Goal: Information Seeking & Learning: Understand process/instructions

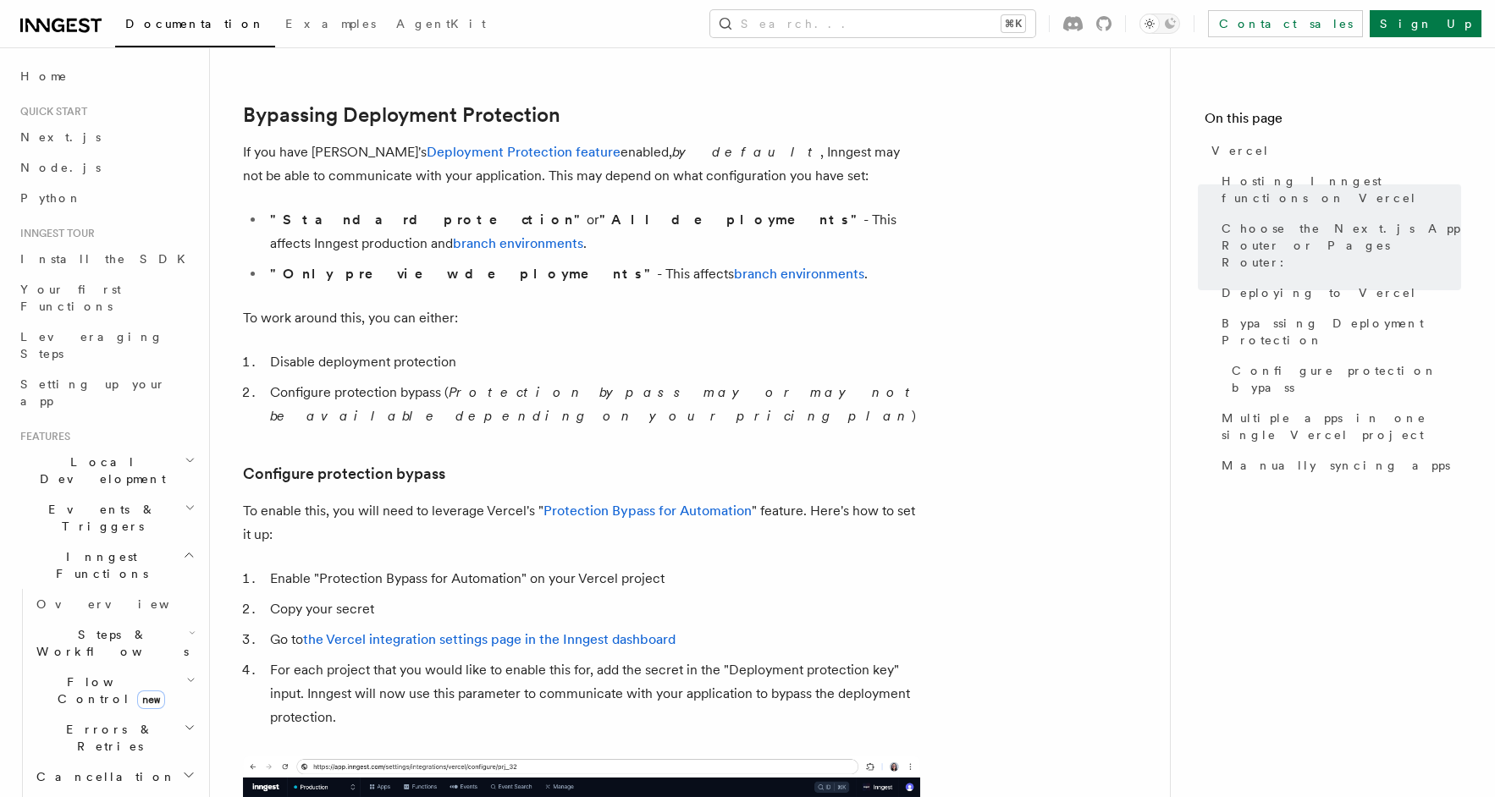
scroll to position [1251, 0]
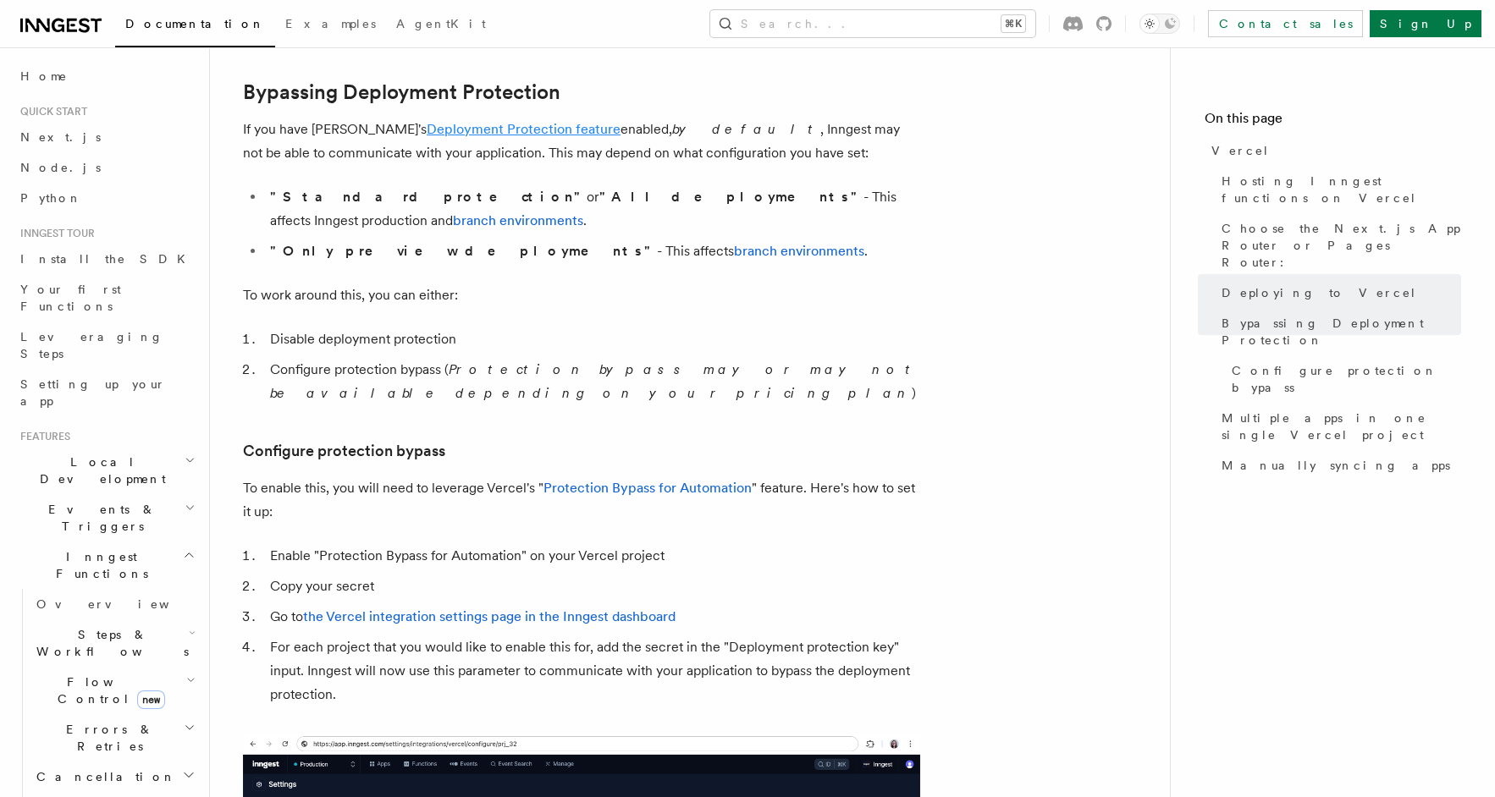
click at [498, 130] on link "Deployment Protection feature" at bounding box center [524, 129] width 194 height 16
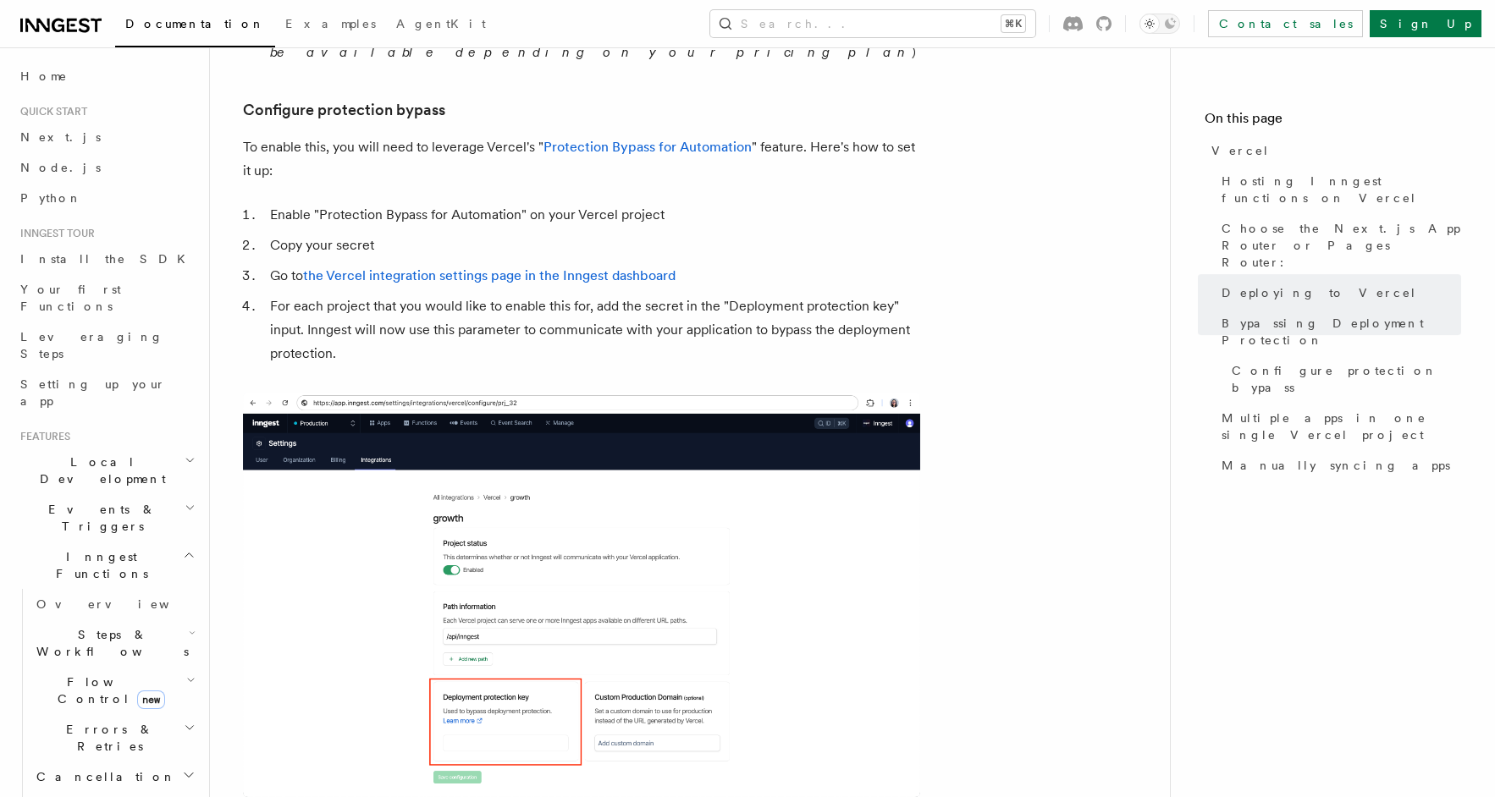
scroll to position [1647, 0]
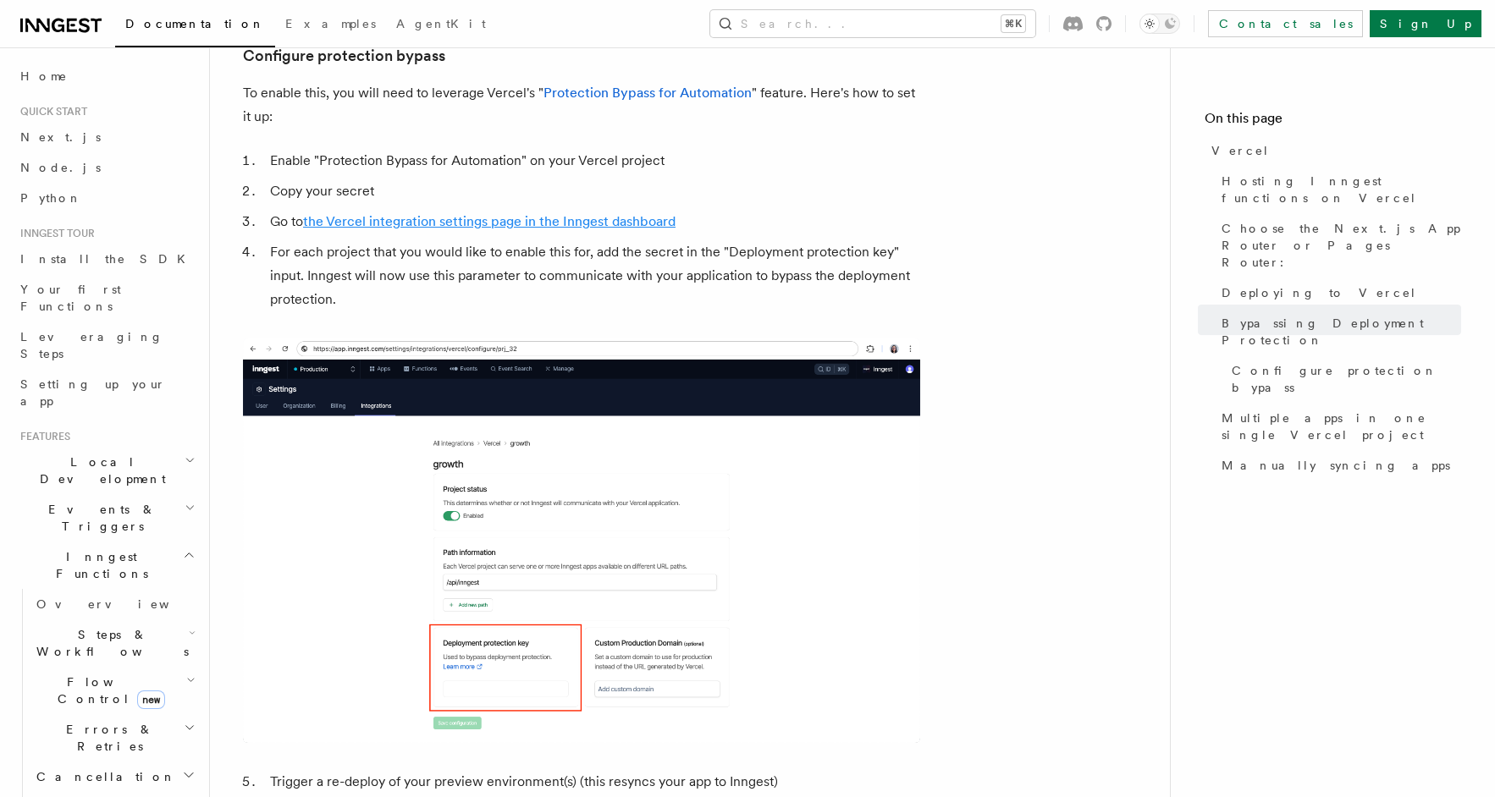
click at [380, 213] on link "the Vercel integration settings page in the Inngest dashboard" at bounding box center [489, 221] width 372 height 16
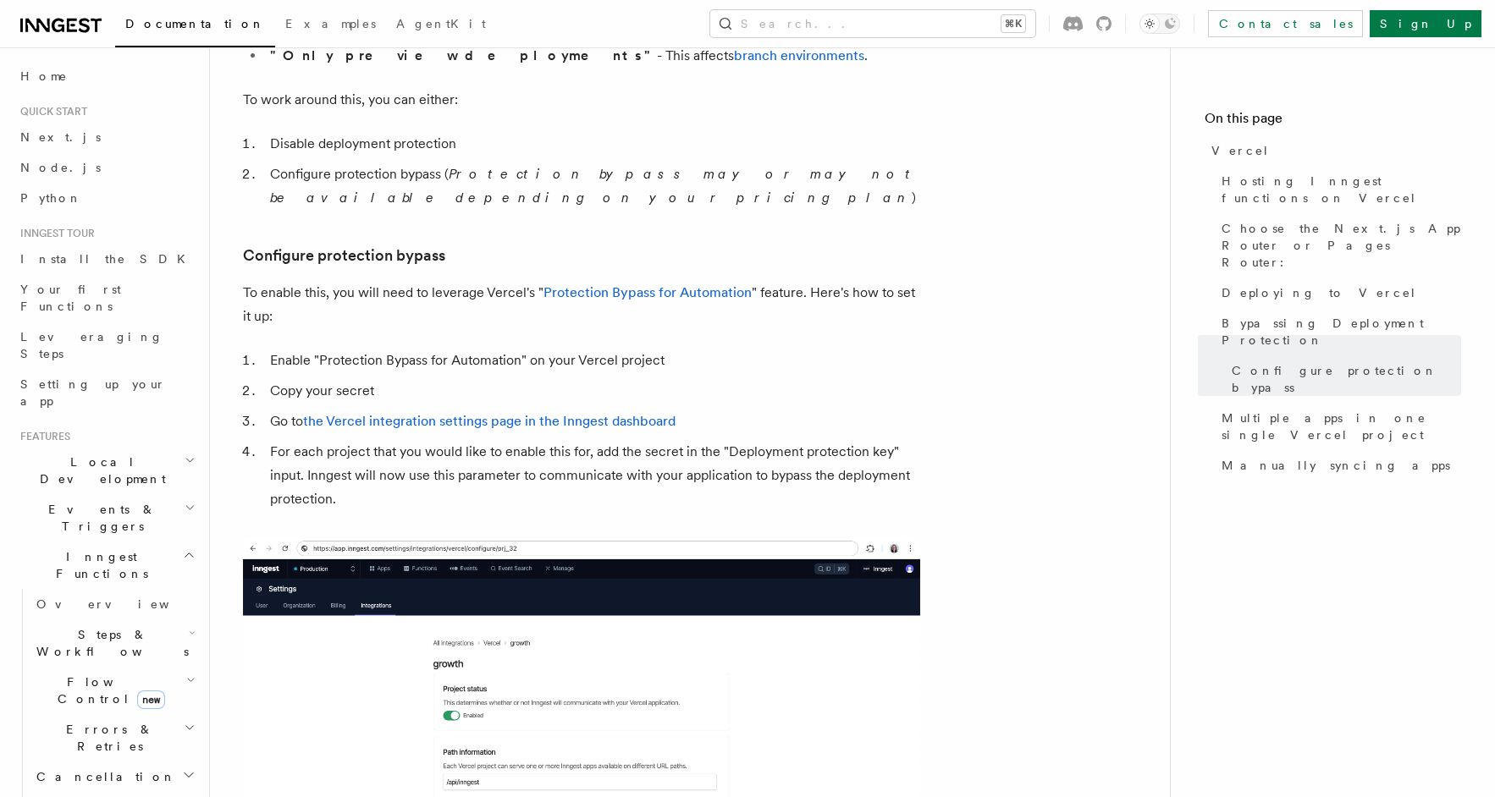
scroll to position [0, 0]
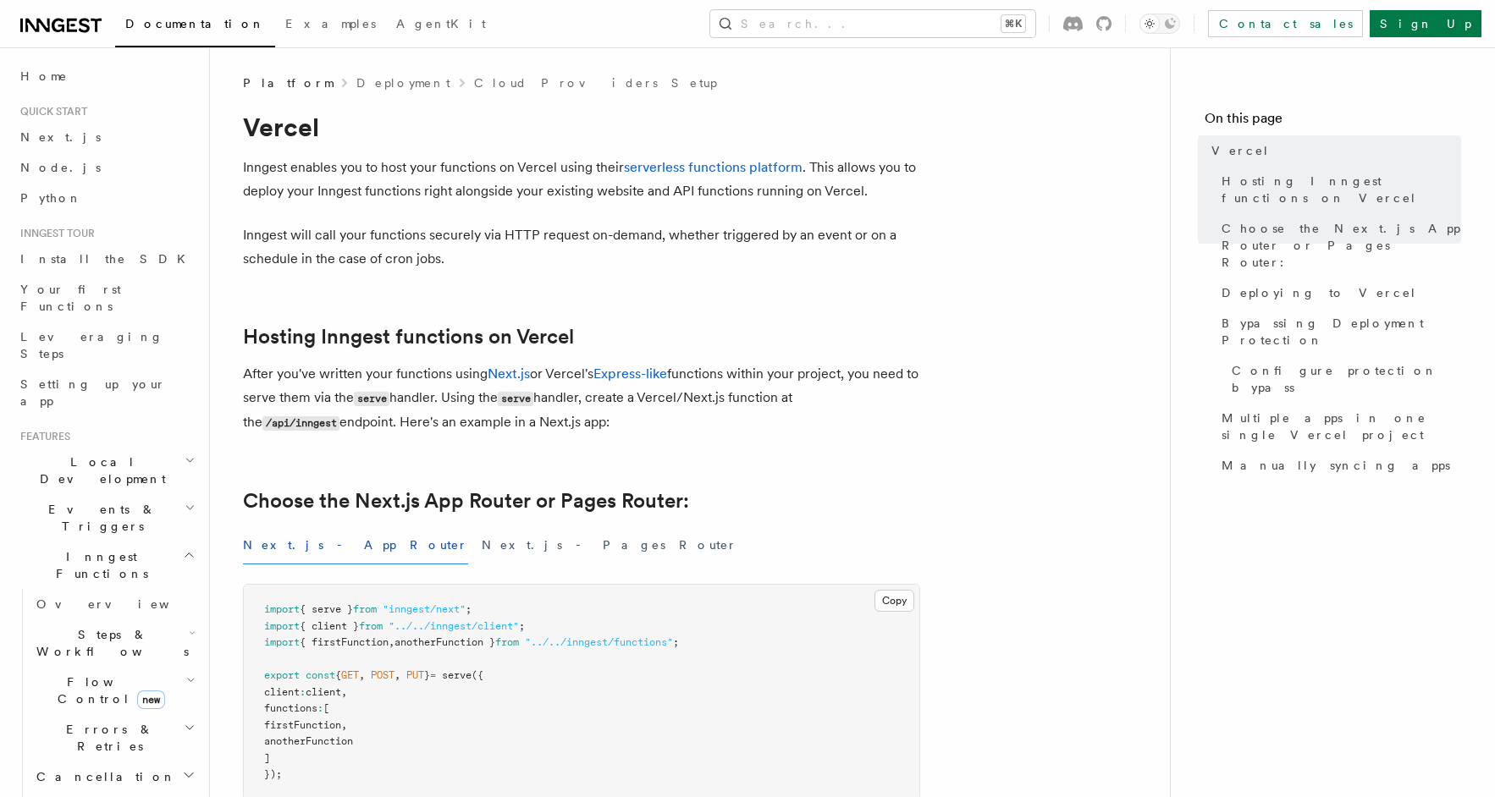
click at [1380, 747] on nav "On this page Vercel Hosting Inngest functions on Vercel Choose the Next.js App …" at bounding box center [1332, 422] width 325 height 750
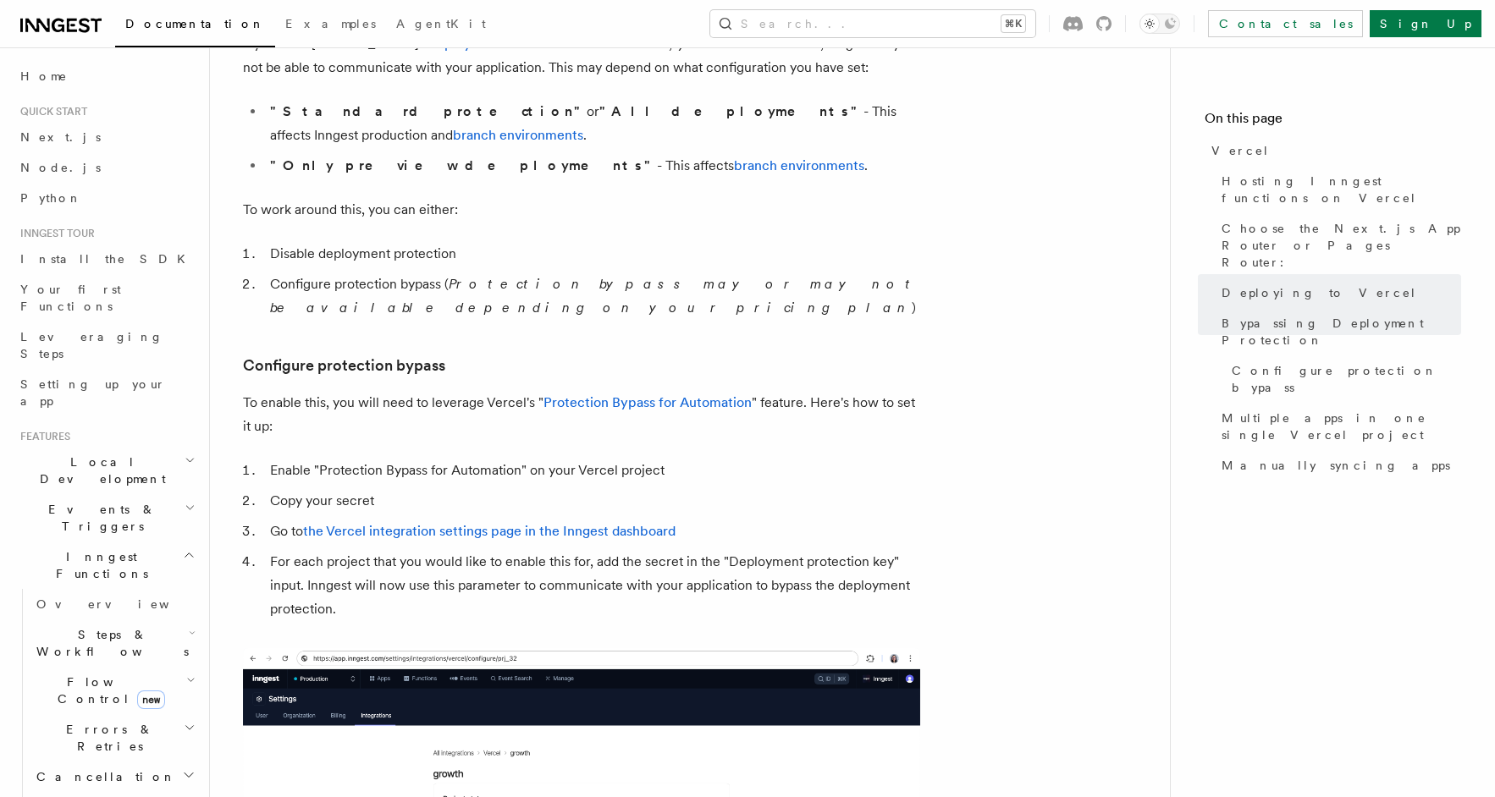
scroll to position [1336, 0]
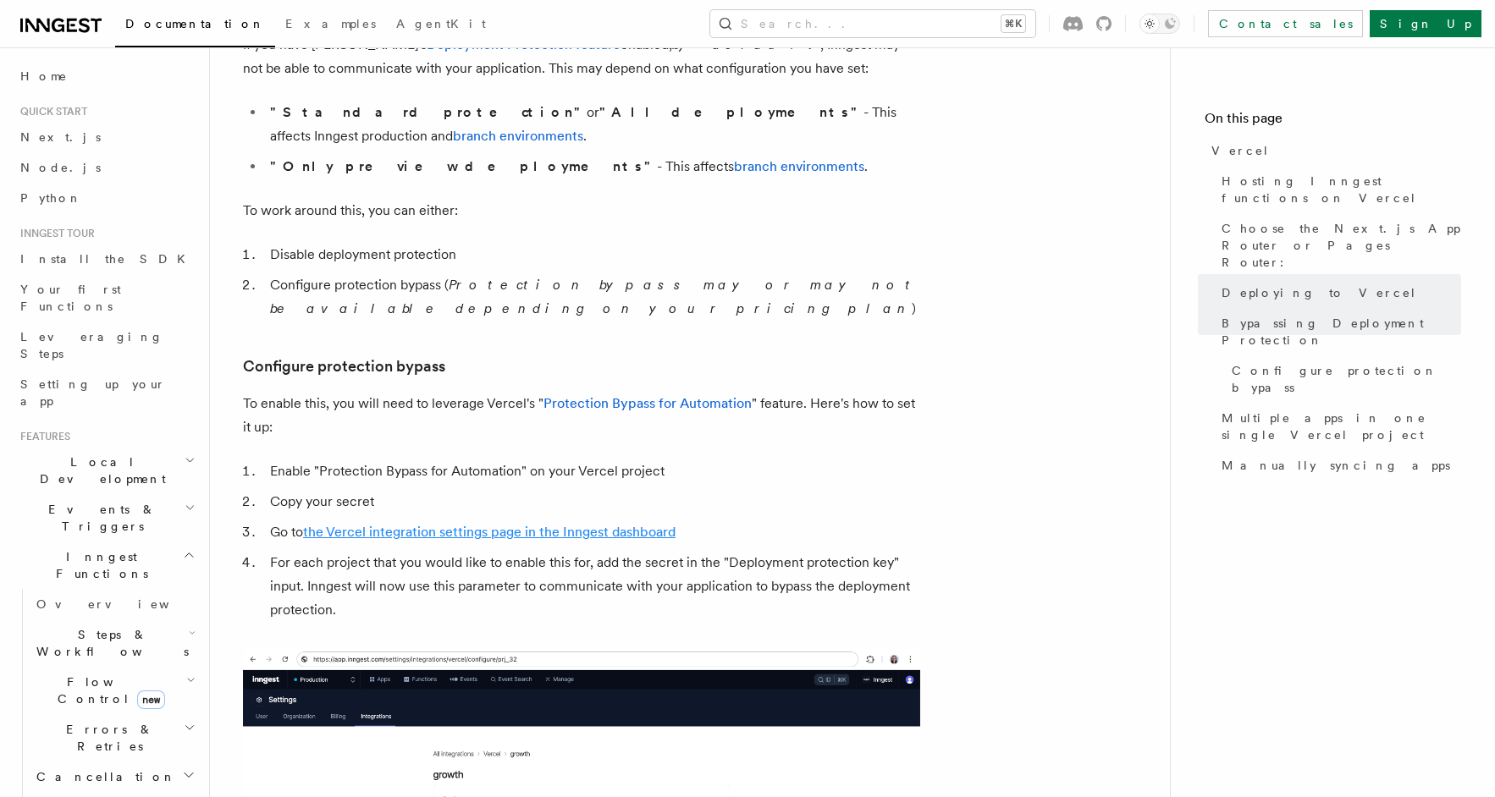
click at [463, 524] on link "the Vercel integration settings page in the Inngest dashboard" at bounding box center [489, 532] width 372 height 16
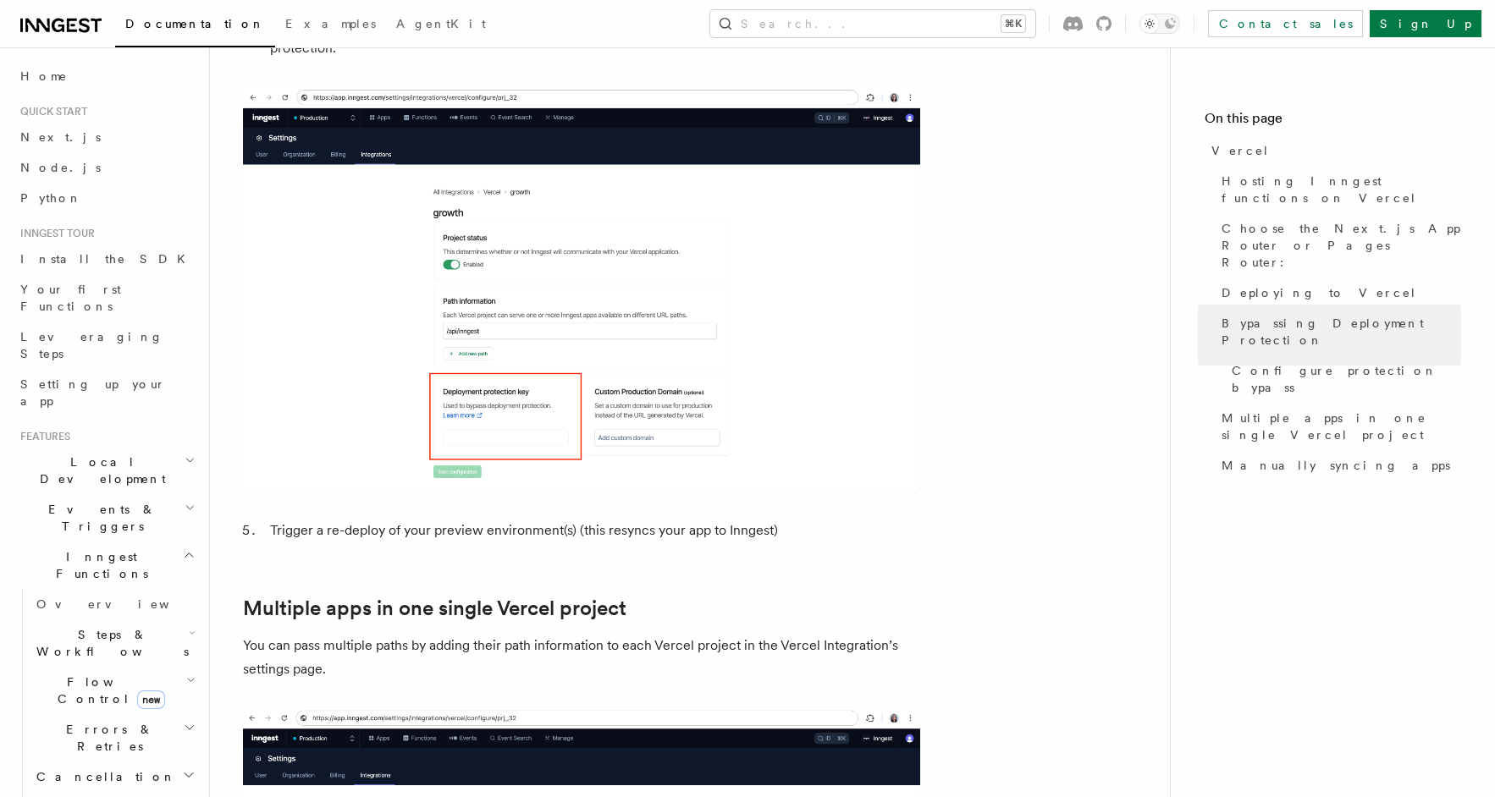
scroll to position [1899, 0]
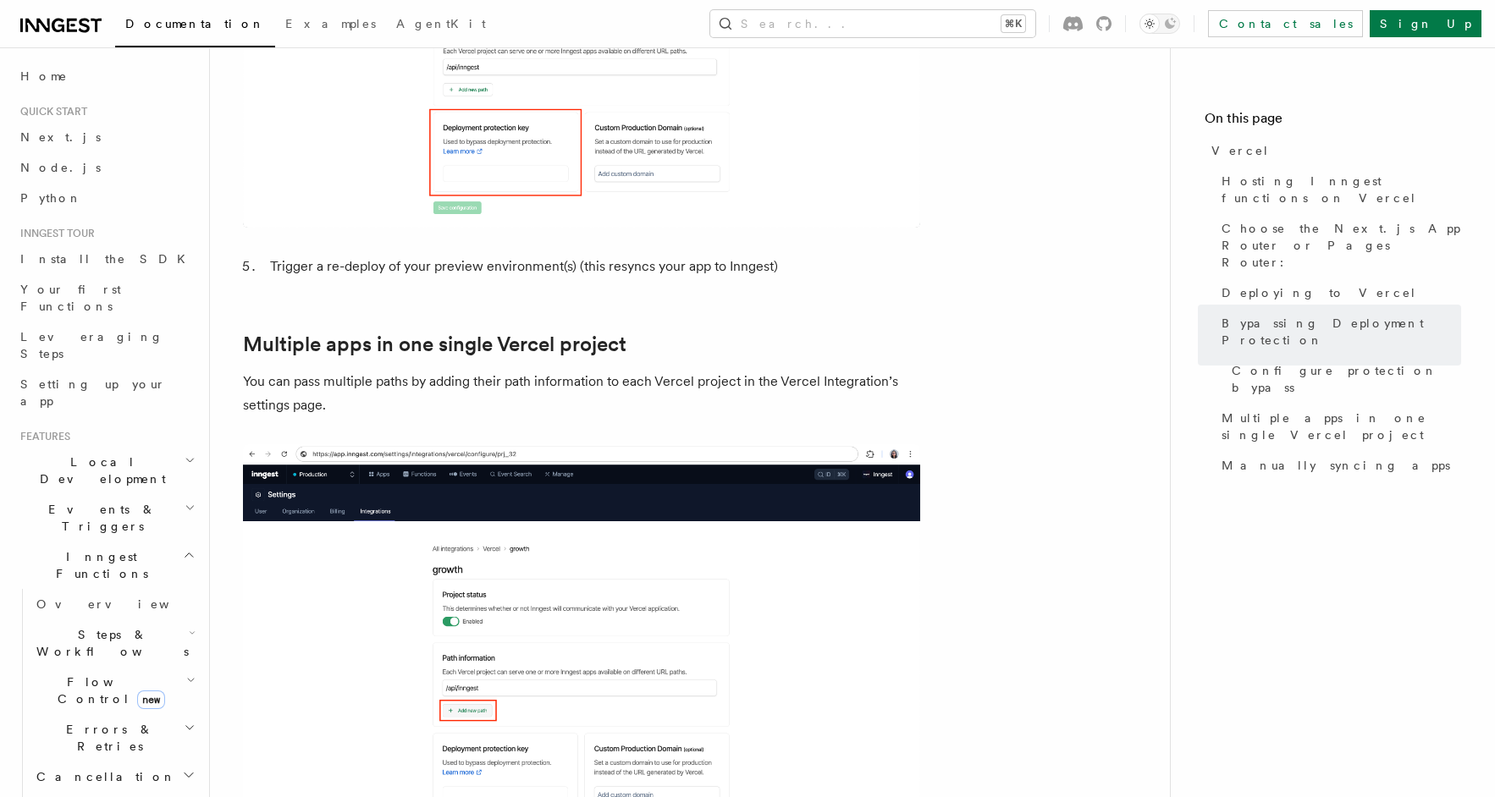
scroll to position [2207, 0]
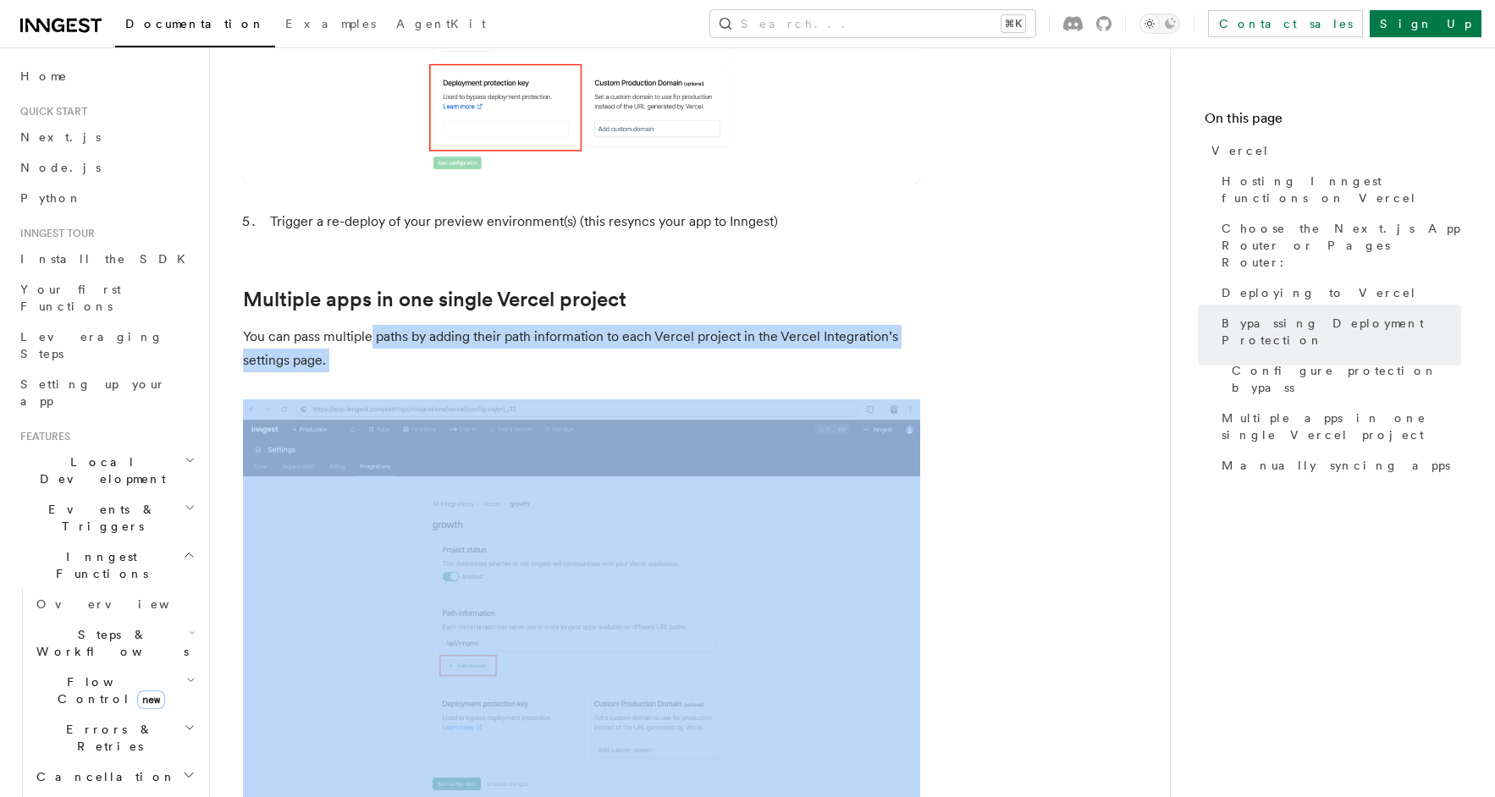
drag, startPoint x: 371, startPoint y: 283, endPoint x: 670, endPoint y: 380, distance: 314.3
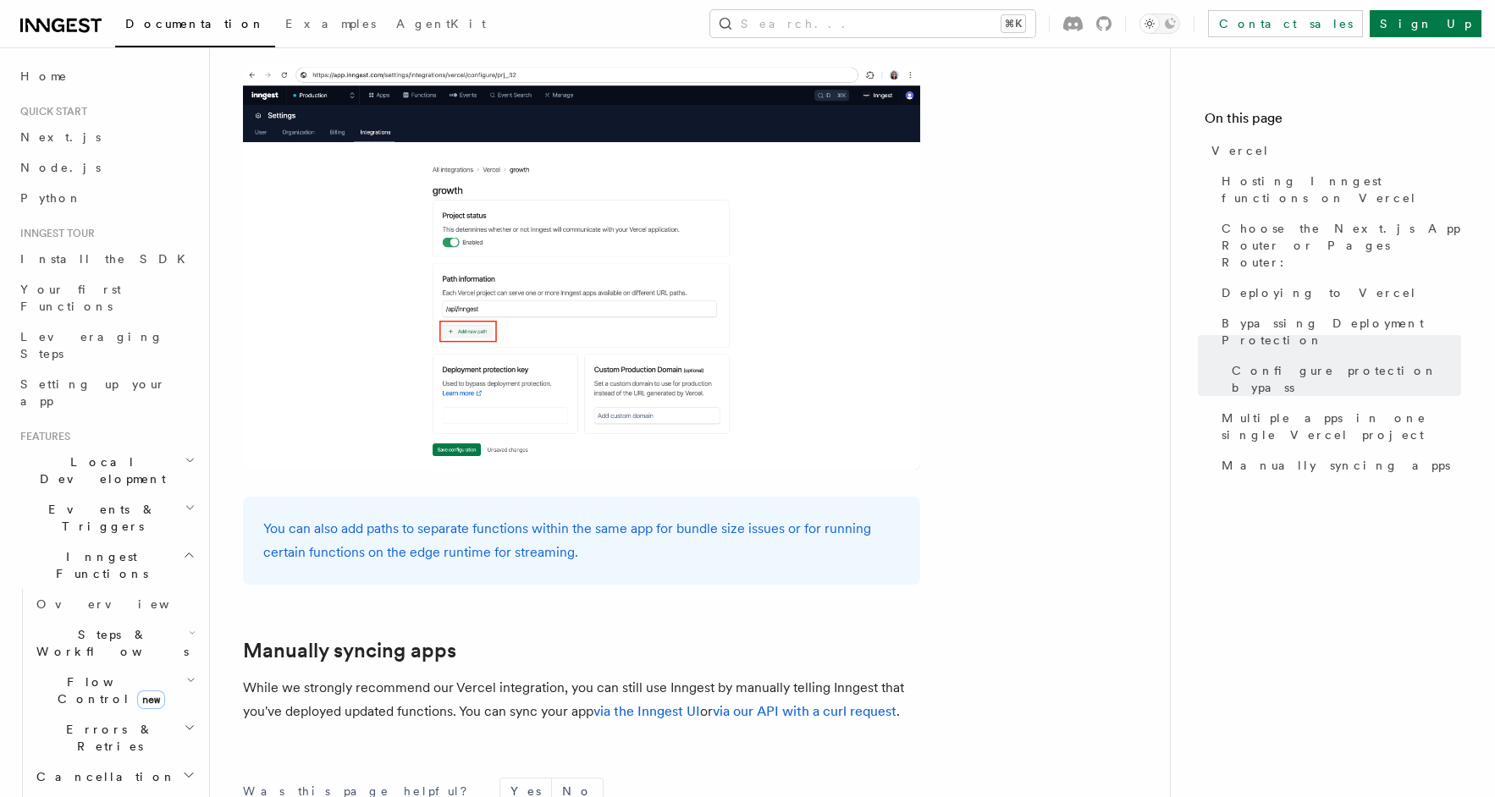
scroll to position [2539, 0]
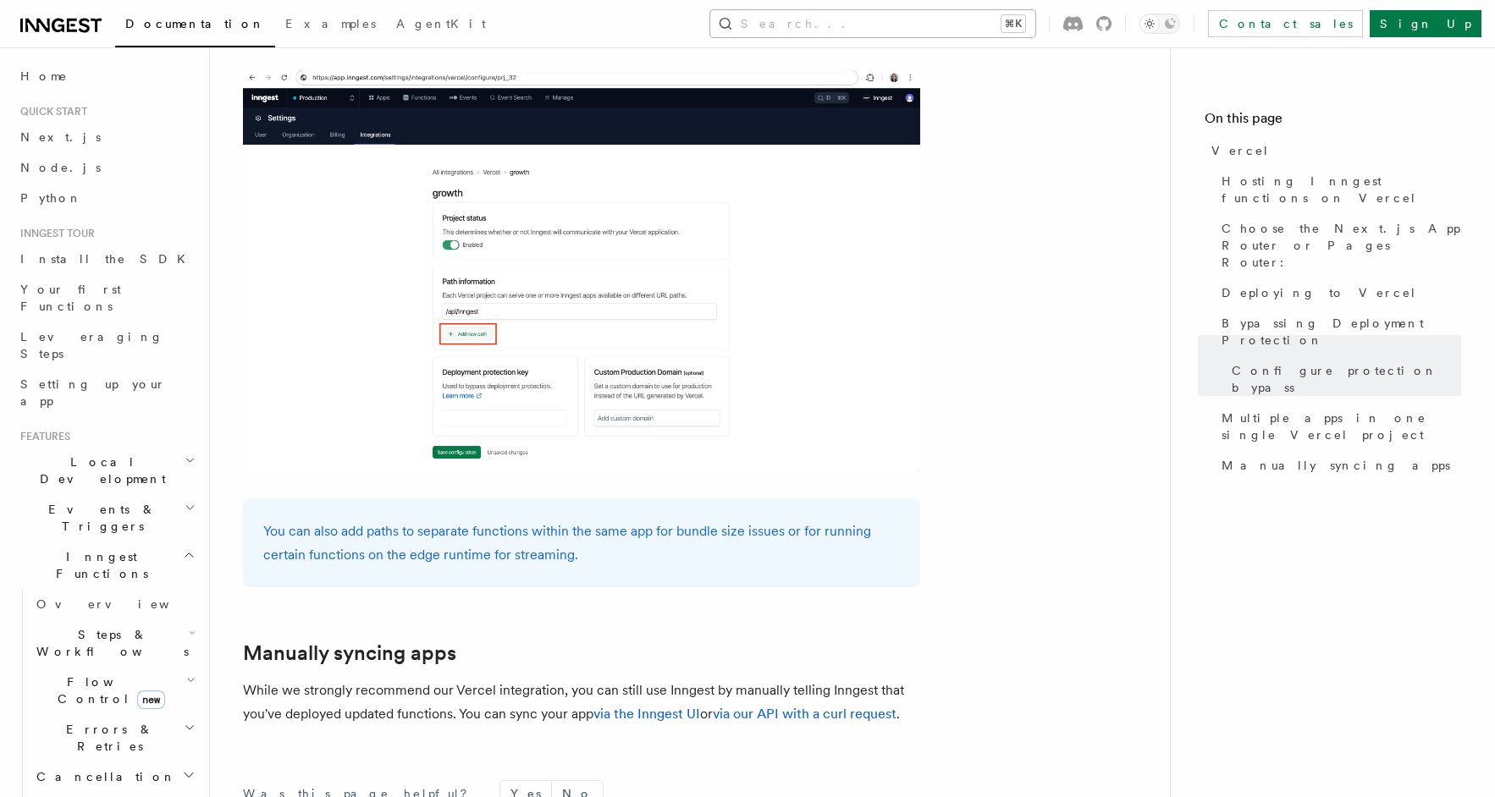
click at [911, 20] on button "Search... ⌘K" at bounding box center [872, 23] width 325 height 27
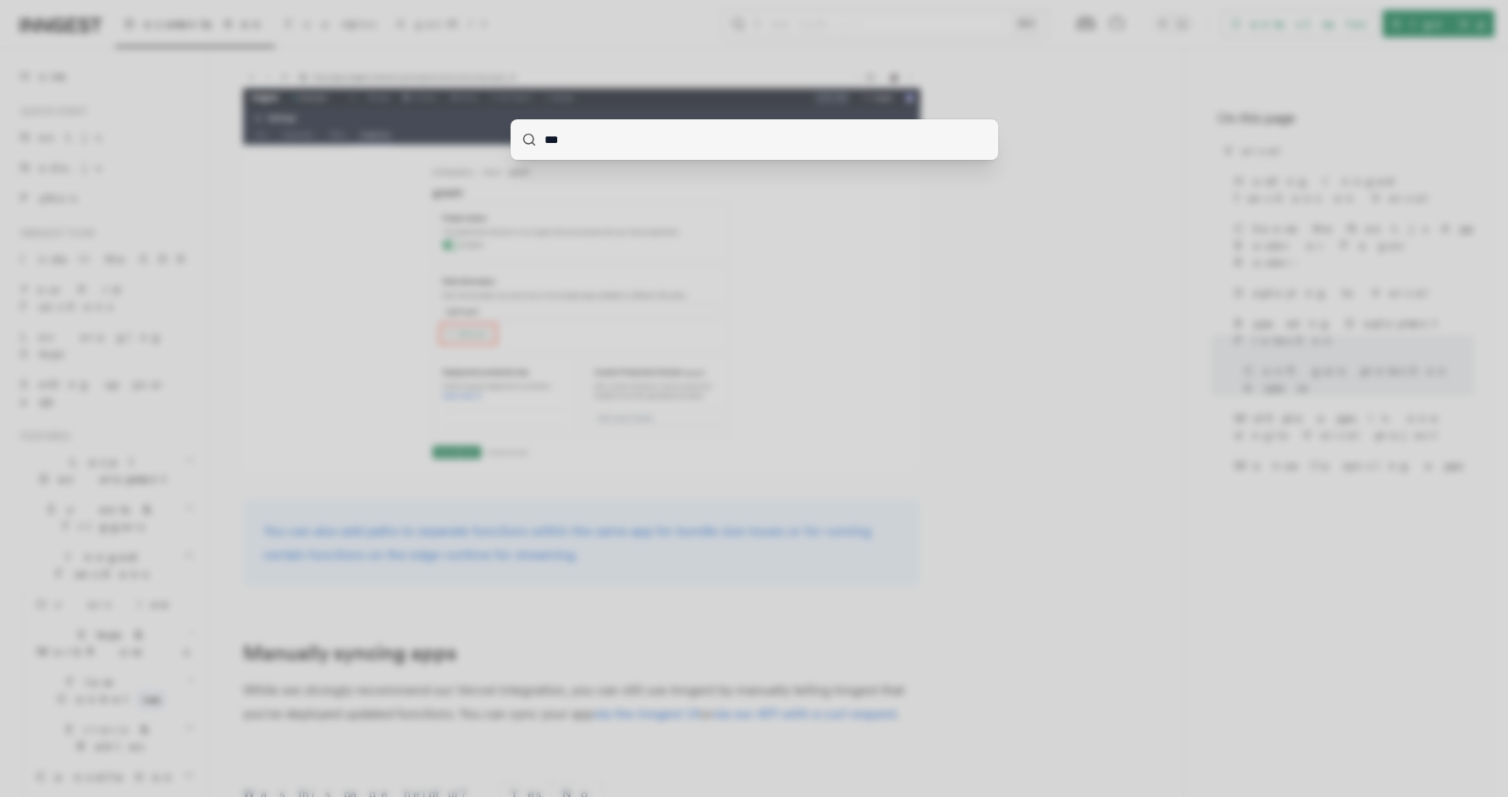
type input "***"
click at [711, 271] on div "***" at bounding box center [754, 398] width 1508 height 797
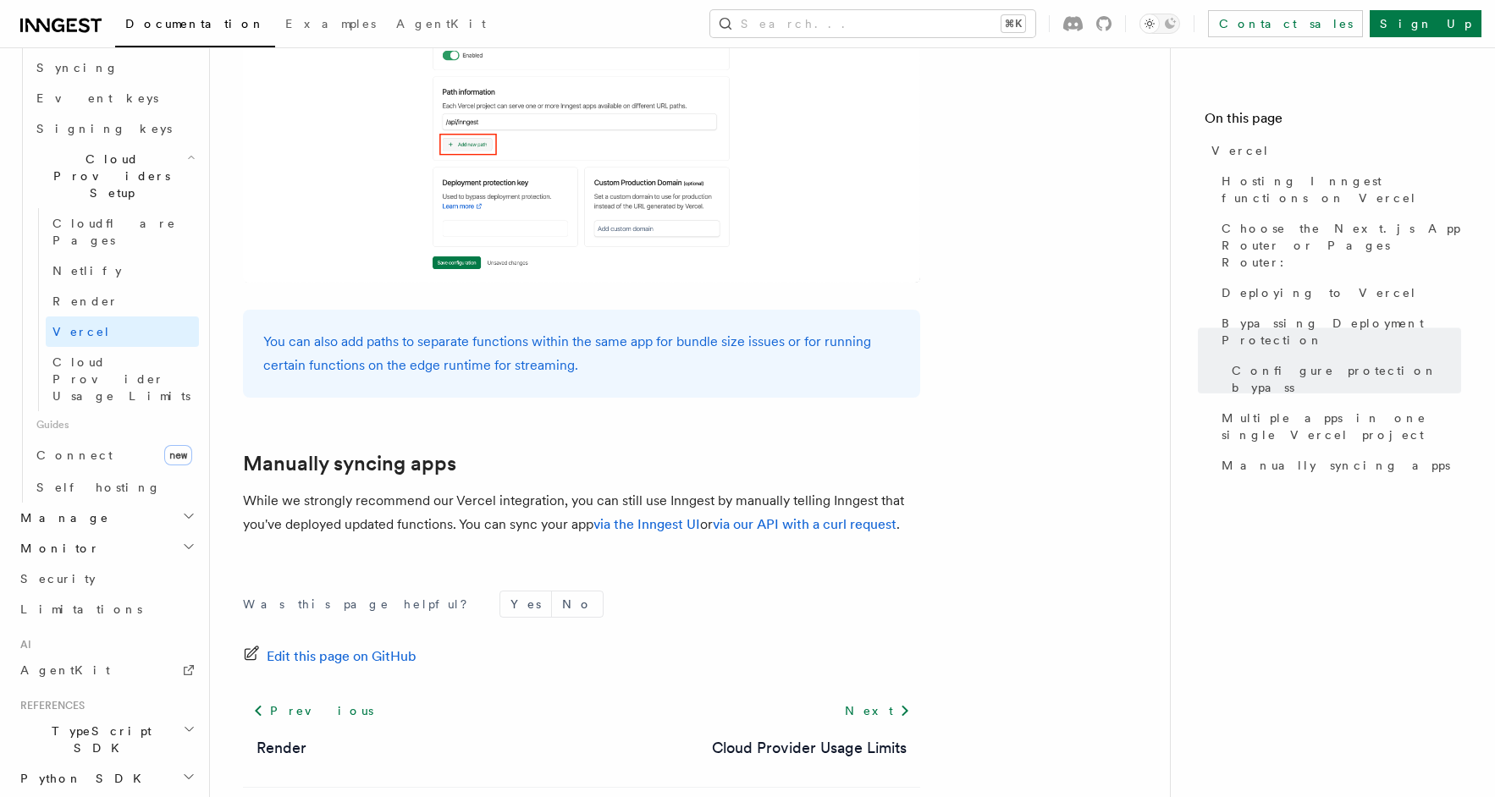
scroll to position [2758, 0]
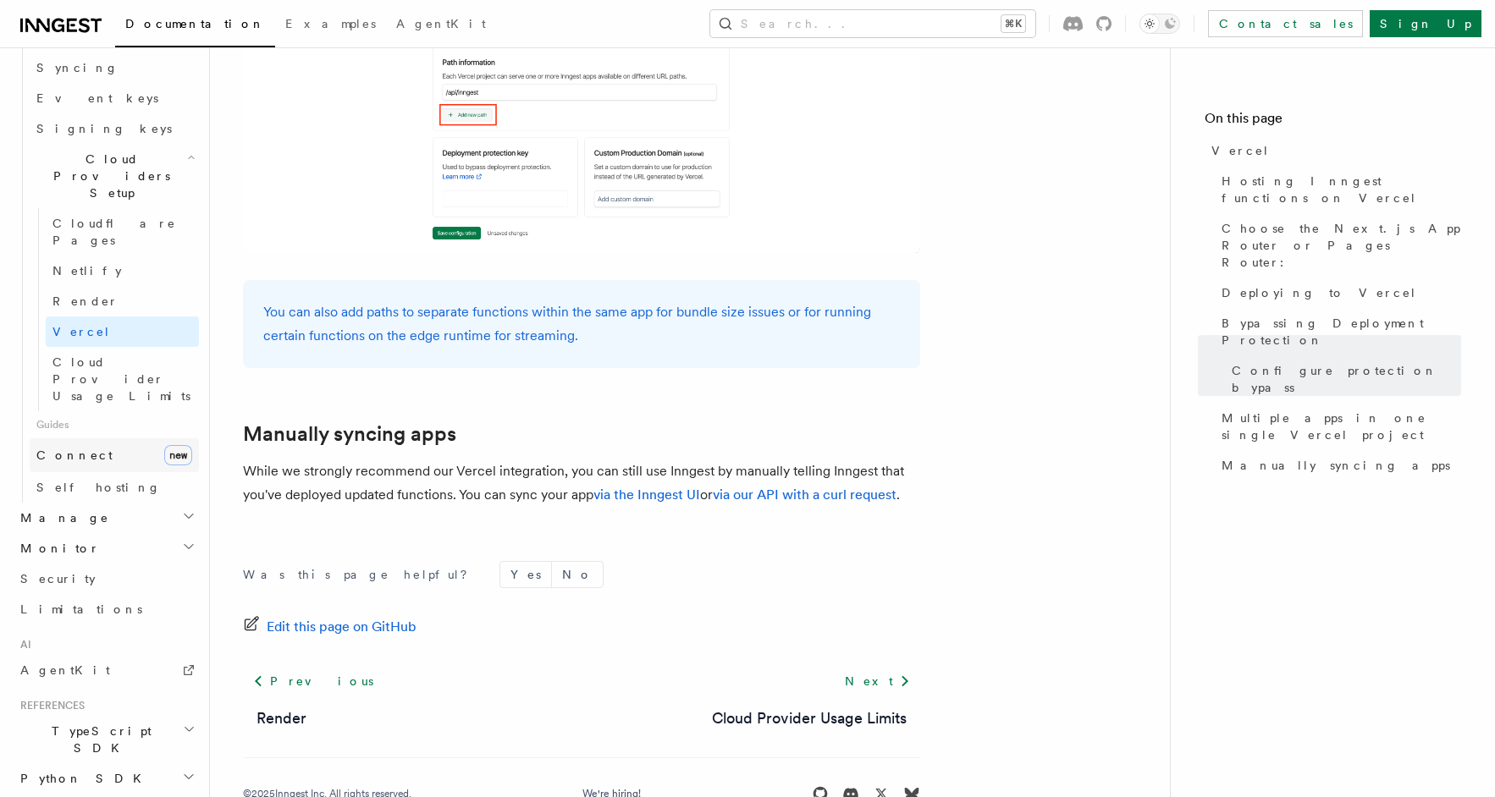
click at [112, 439] on link "Connect new" at bounding box center [114, 456] width 169 height 34
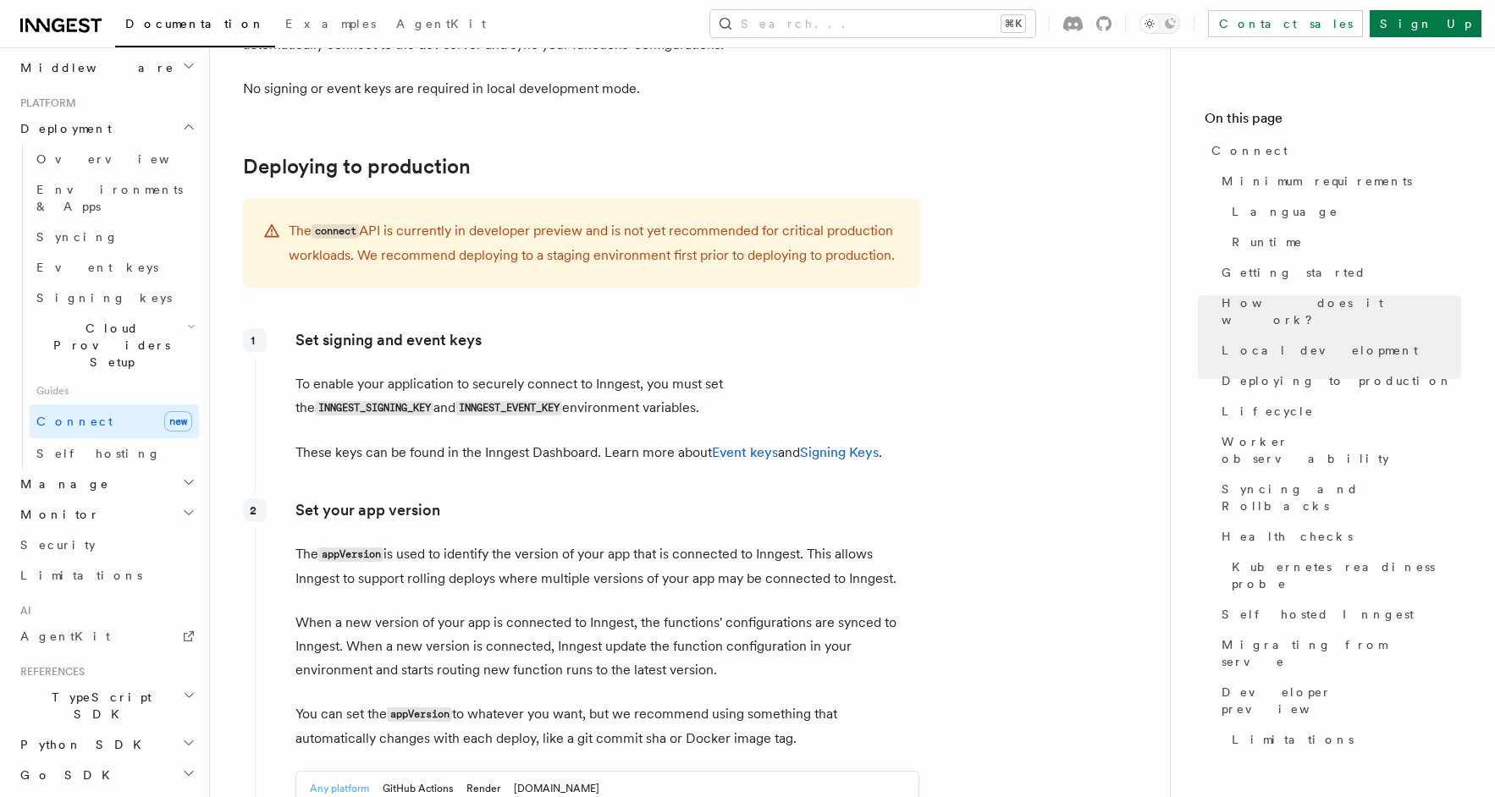
scroll to position [2298, 0]
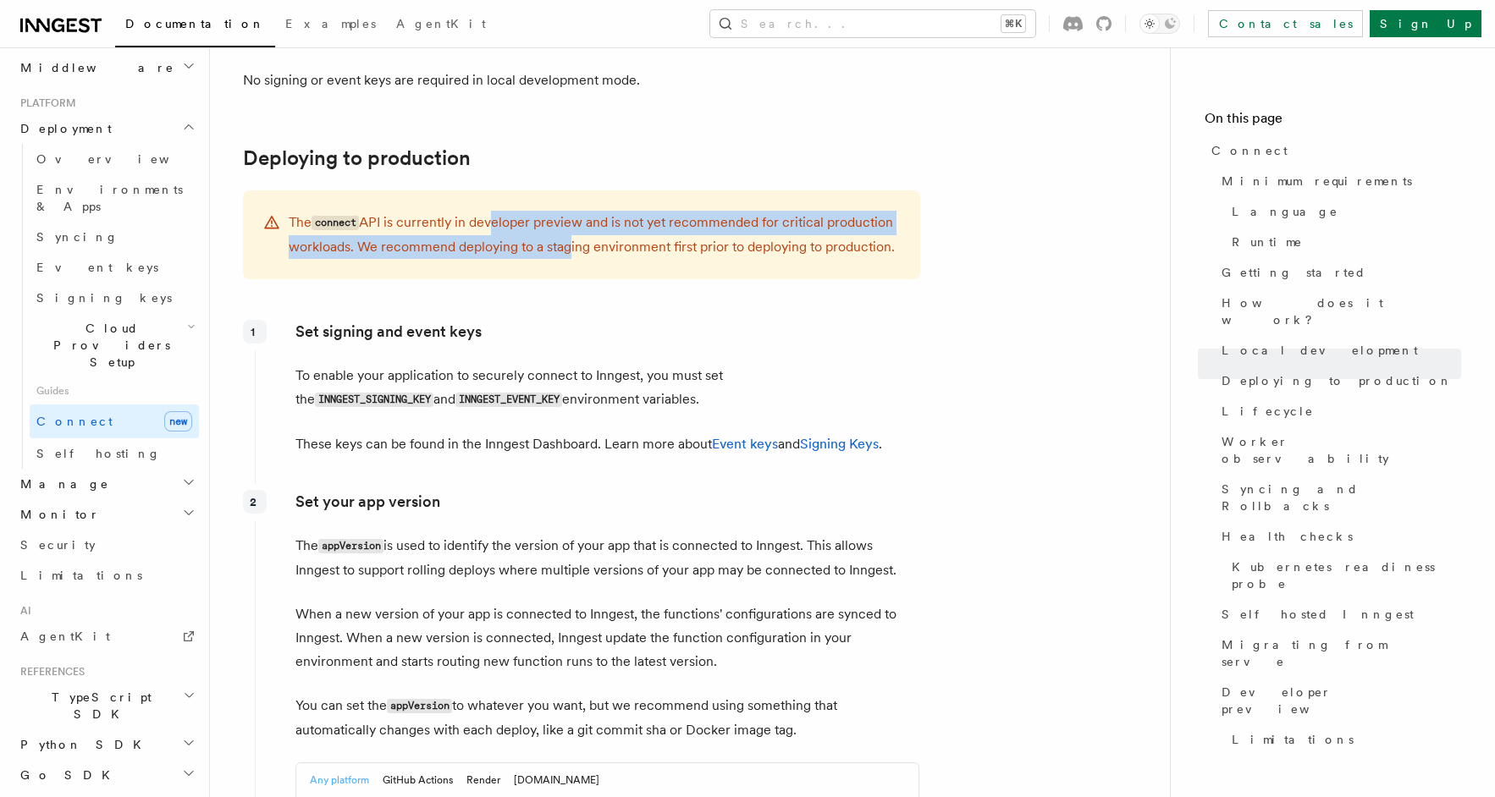
drag, startPoint x: 491, startPoint y: 135, endPoint x: 565, endPoint y: 161, distance: 78.2
click at [565, 211] on p "The connect API is currently in developer preview and is not yet recommended fo…" at bounding box center [594, 235] width 611 height 48
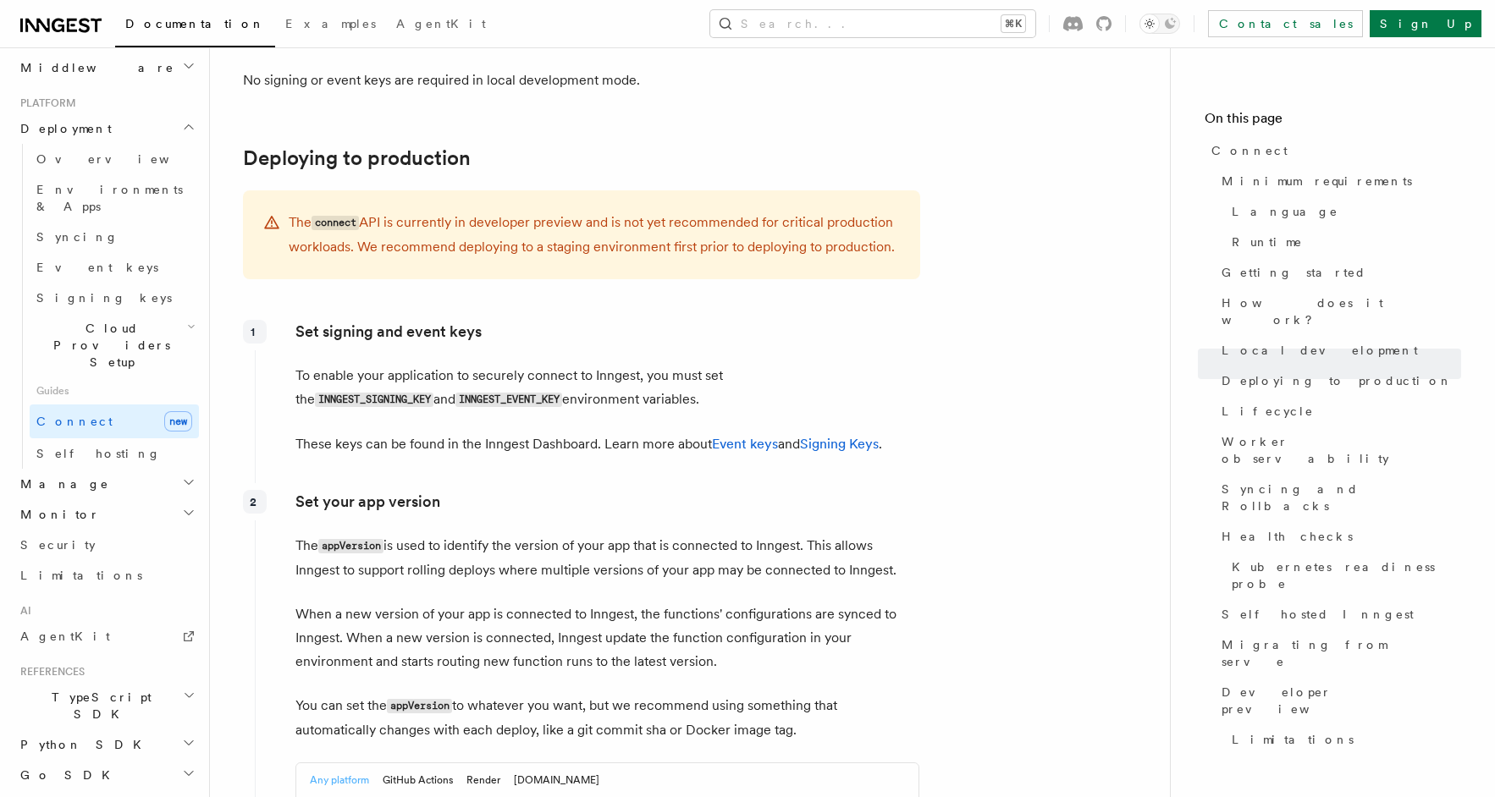
click at [588, 211] on p "The connect API is currently in developer preview and is not yet recommended fo…" at bounding box center [594, 235] width 611 height 48
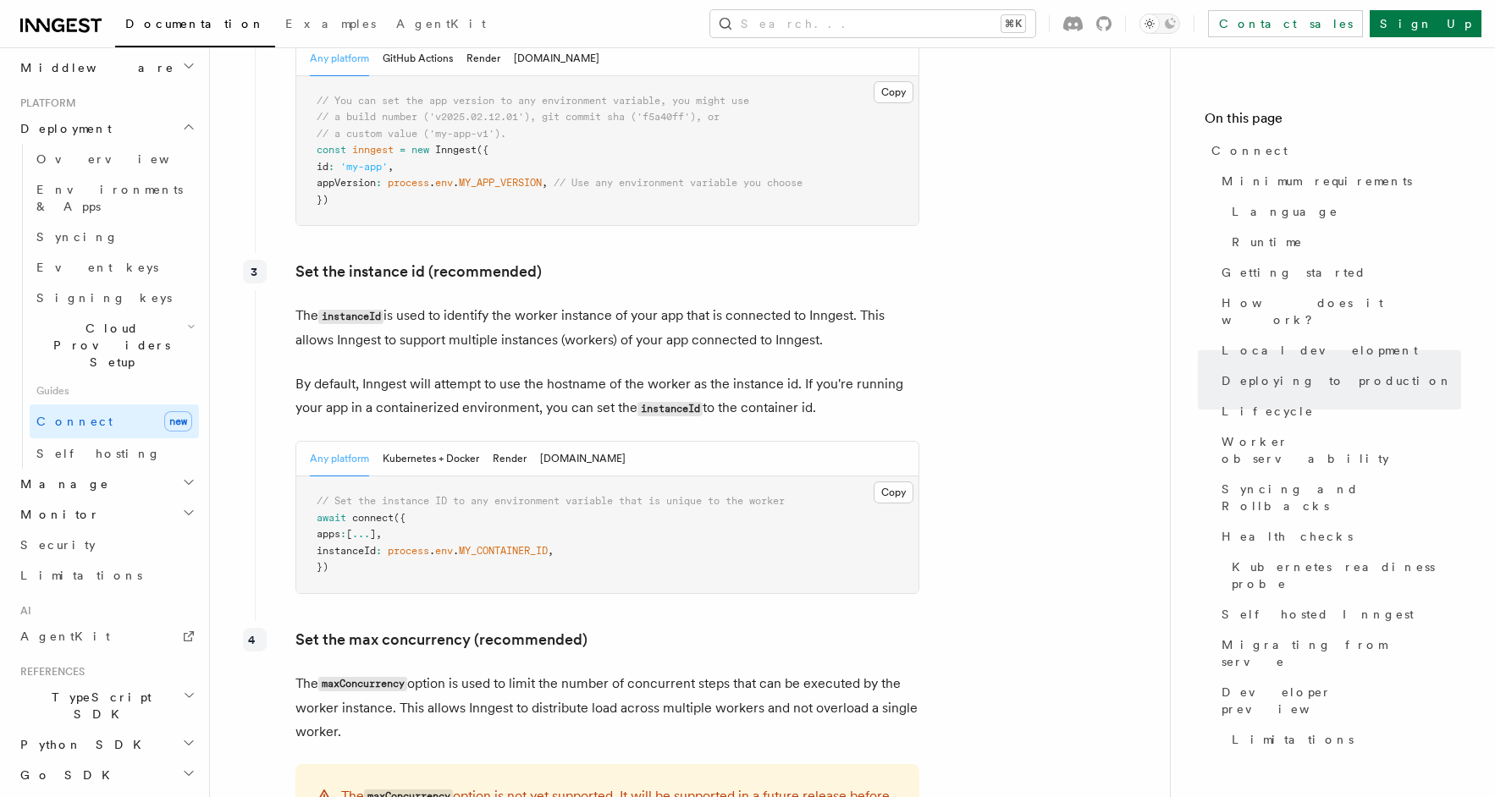
scroll to position [0, 0]
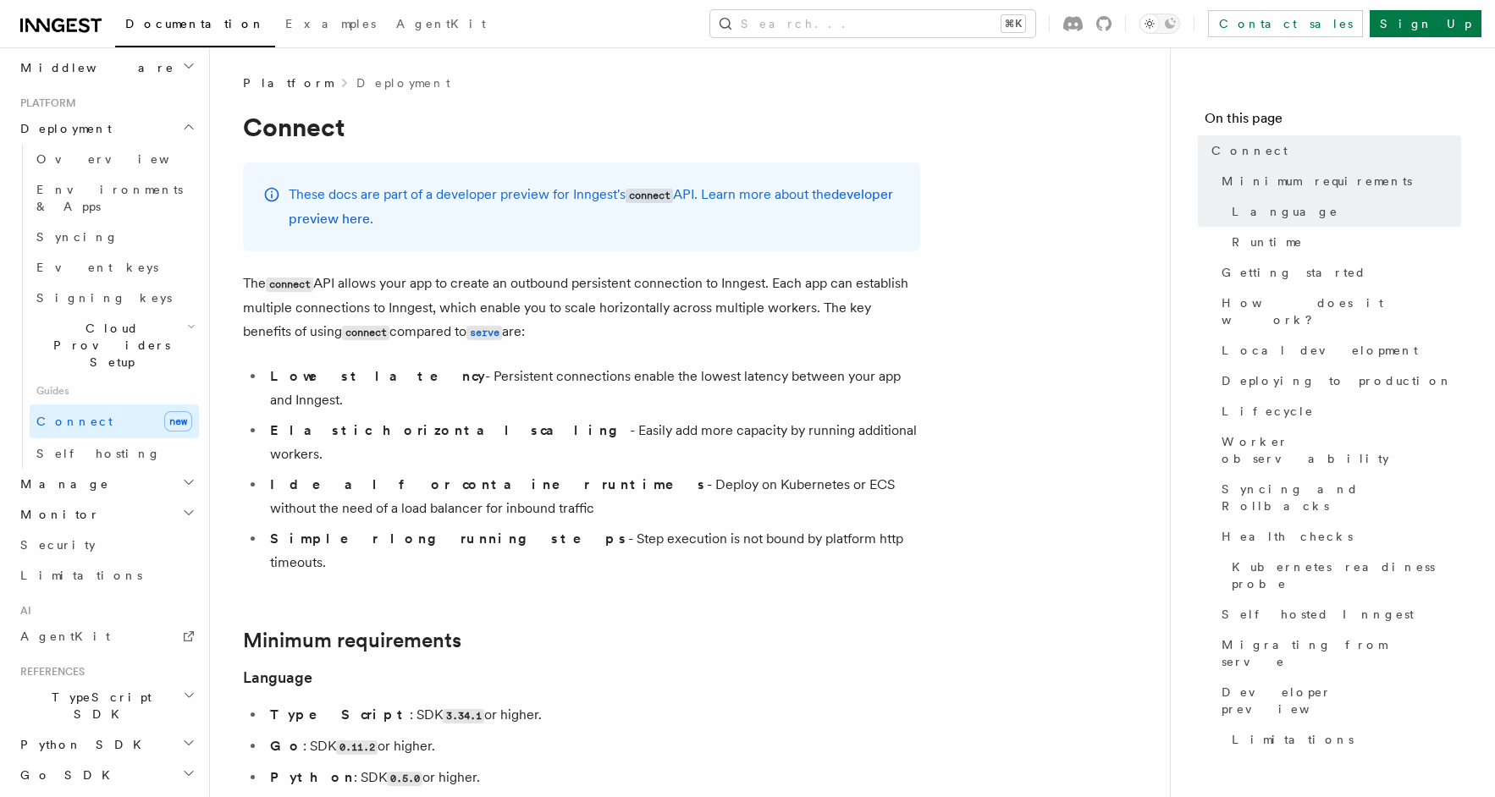
click at [81, 469] on h2 "Manage" at bounding box center [106, 484] width 185 height 30
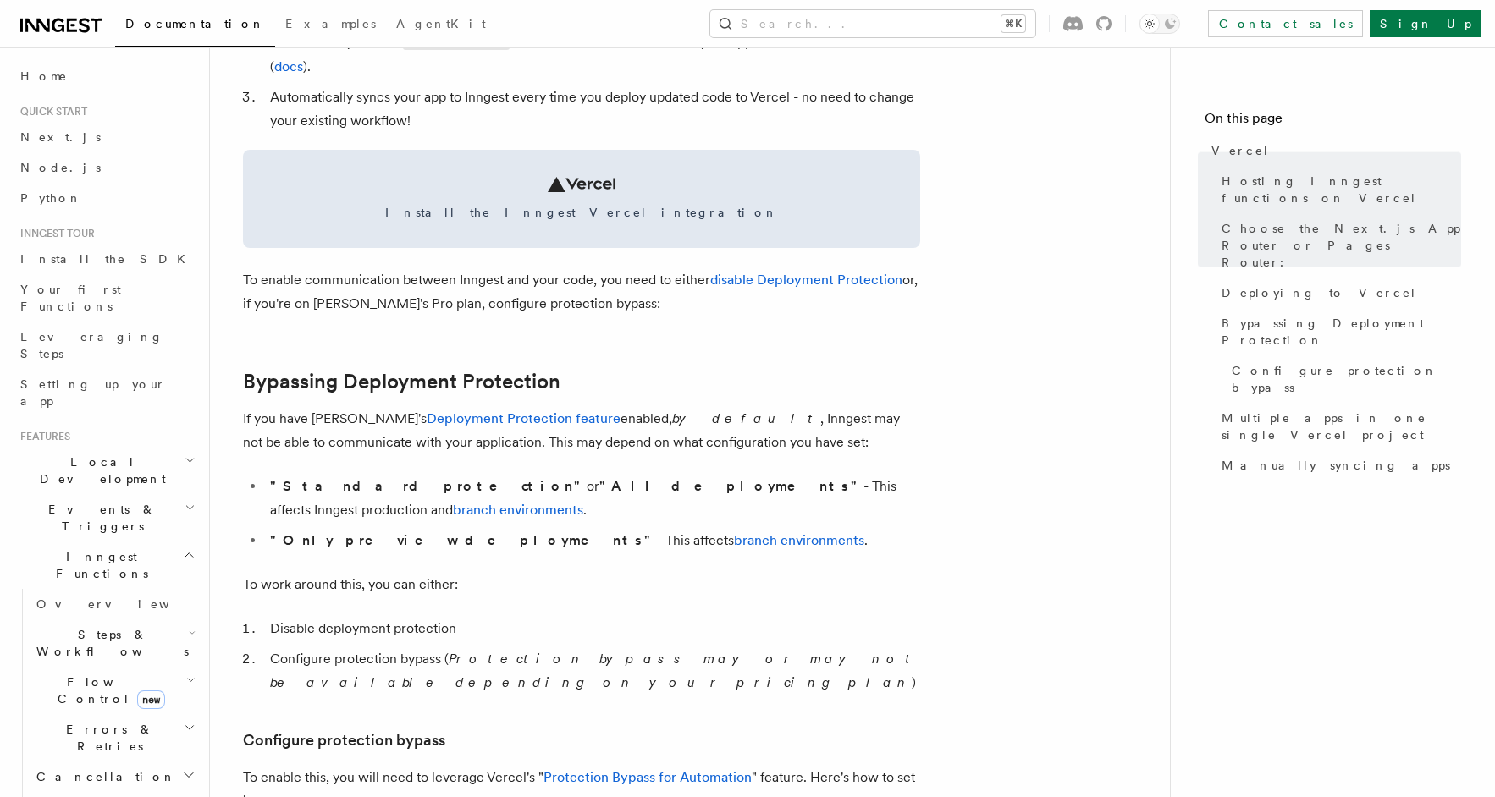
scroll to position [1181, 0]
